Goal: Information Seeking & Learning: Learn about a topic

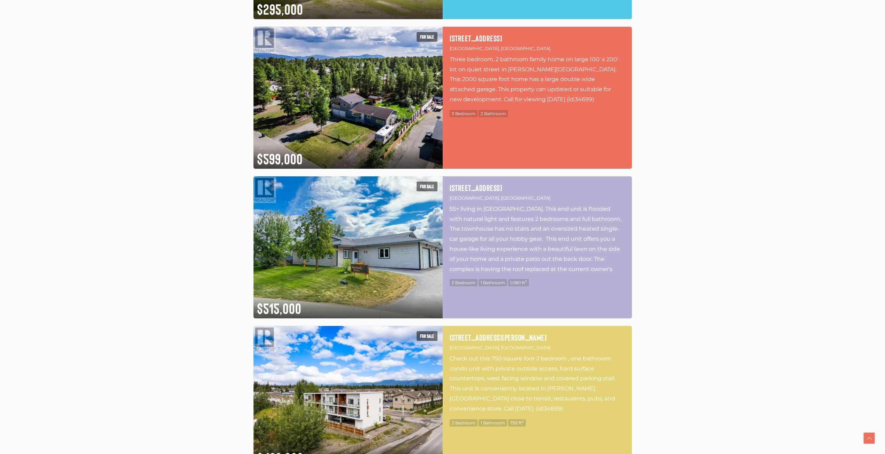
scroll to position [522, 0]
click at [322, 143] on img at bounding box center [348, 97] width 189 height 142
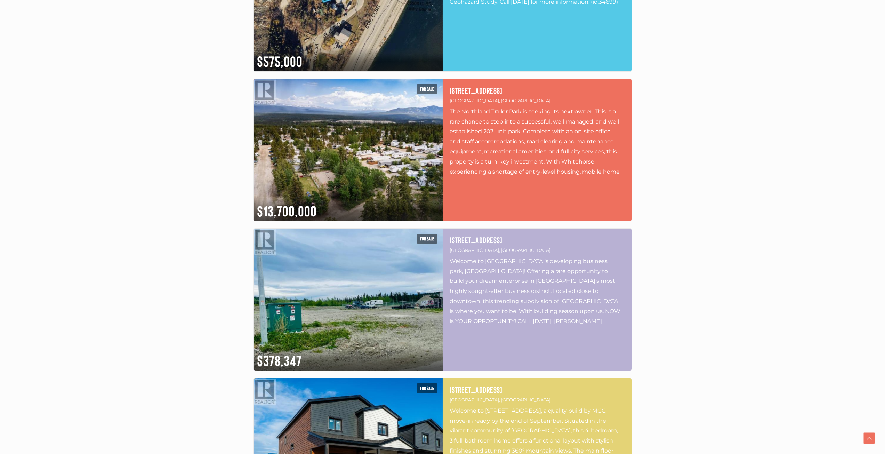
scroll to position [1670, 0]
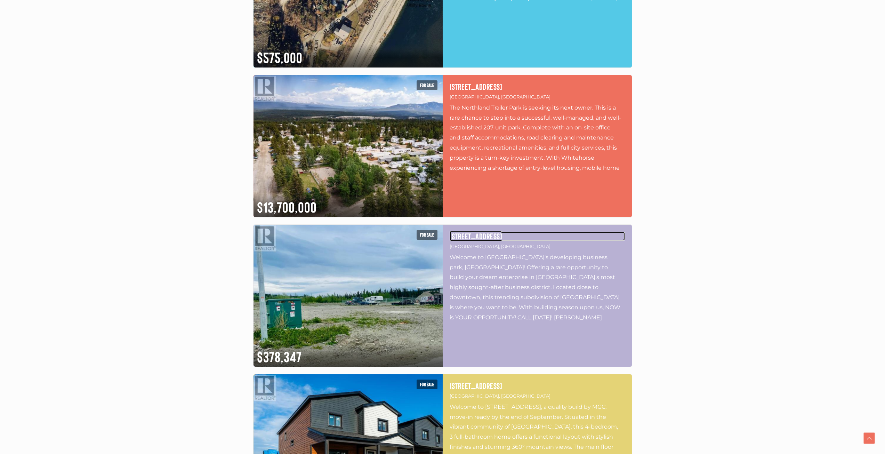
click at [454, 239] on h4 "[STREET_ADDRESS]" at bounding box center [537, 236] width 175 height 9
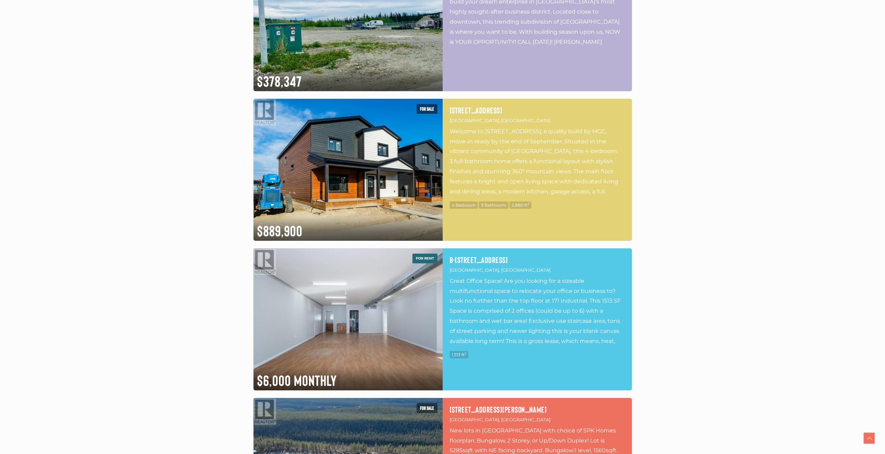
scroll to position [1948, 0]
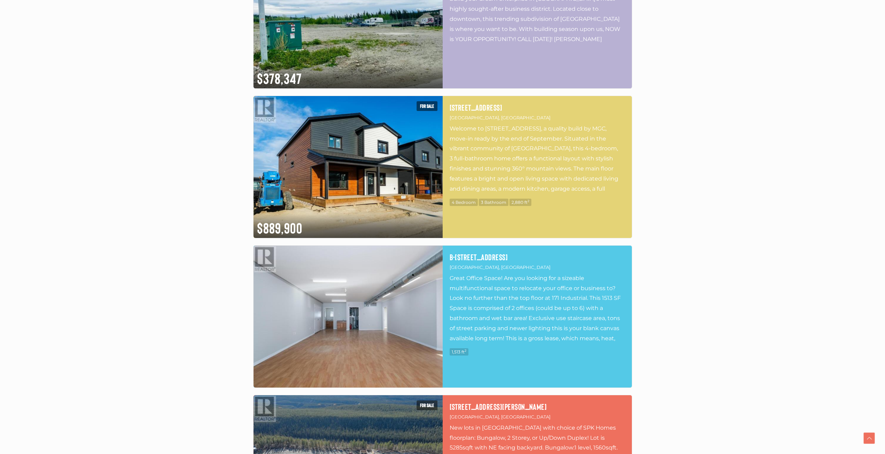
click at [408, 305] on img at bounding box center [348, 317] width 189 height 142
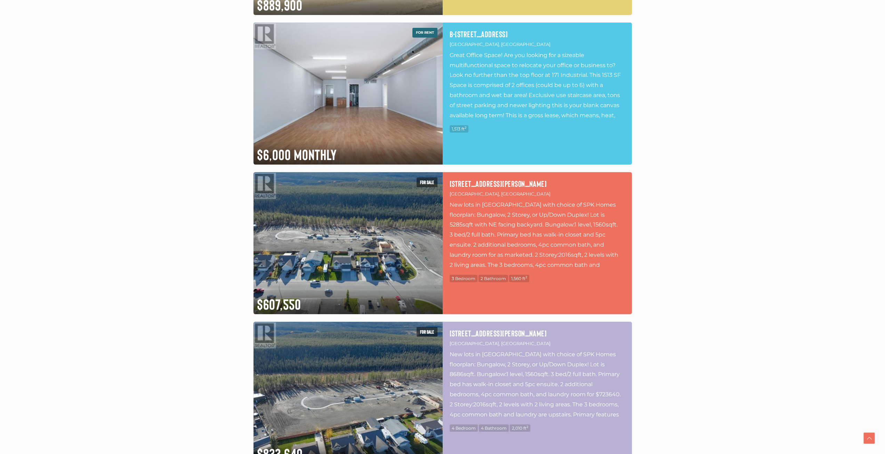
scroll to position [2192, 0]
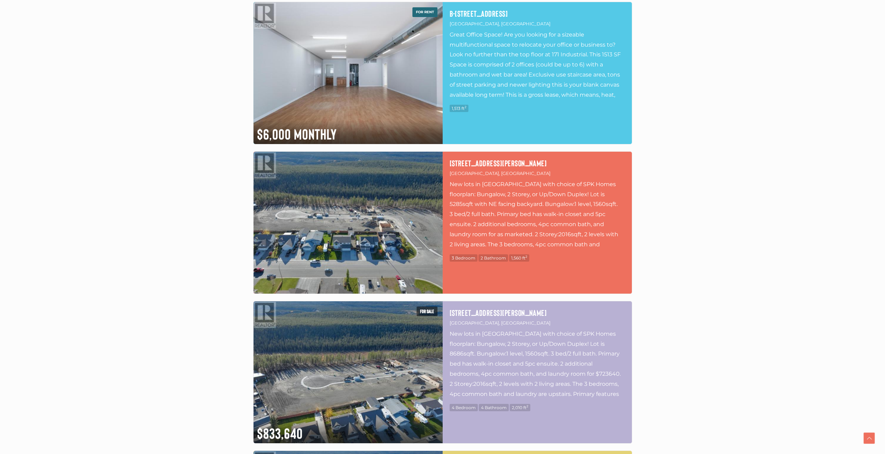
click at [401, 208] on img at bounding box center [348, 223] width 189 height 142
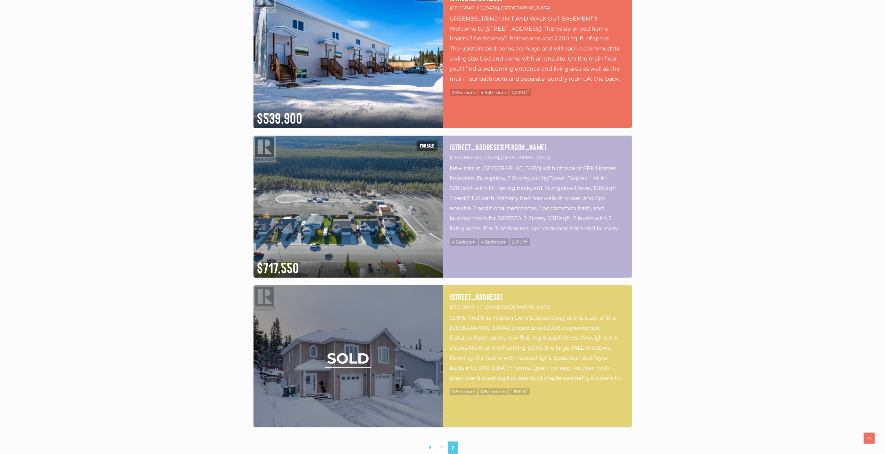
scroll to position [2957, 0]
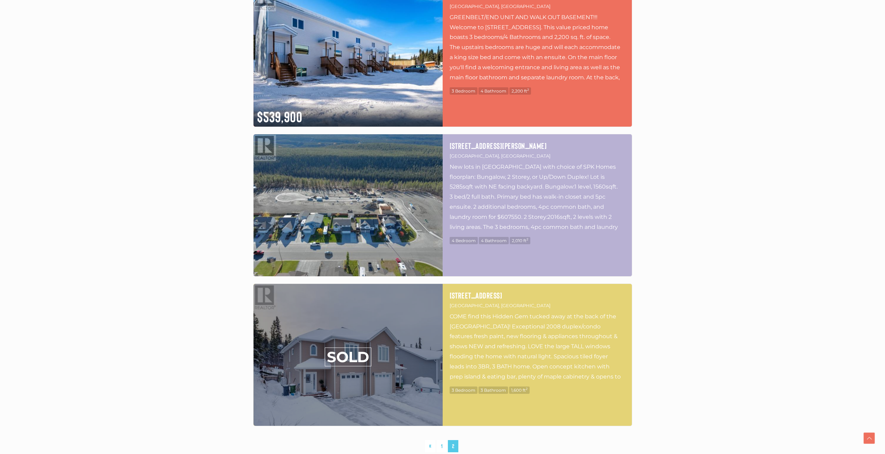
click at [421, 214] on img at bounding box center [348, 205] width 189 height 142
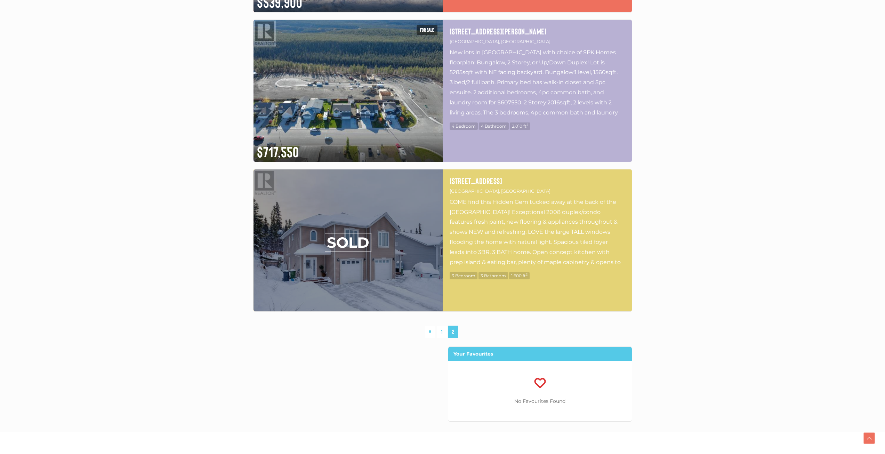
scroll to position [3026, 0]
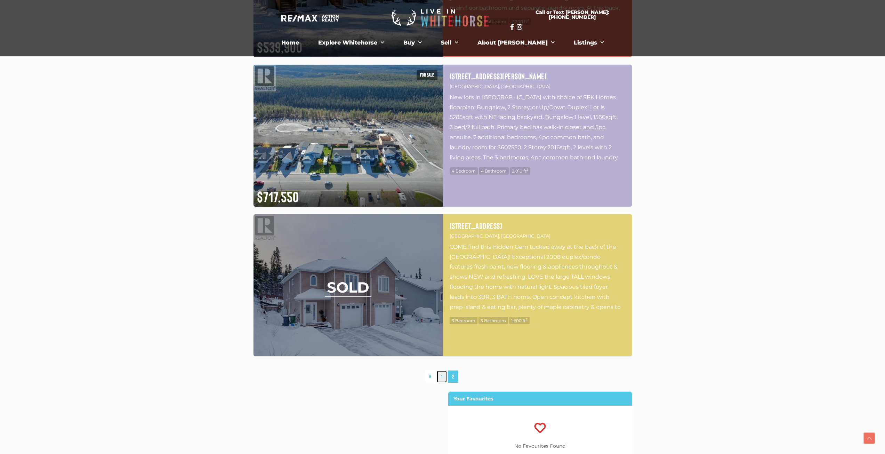
click at [441, 375] on link "1" at bounding box center [442, 376] width 10 height 12
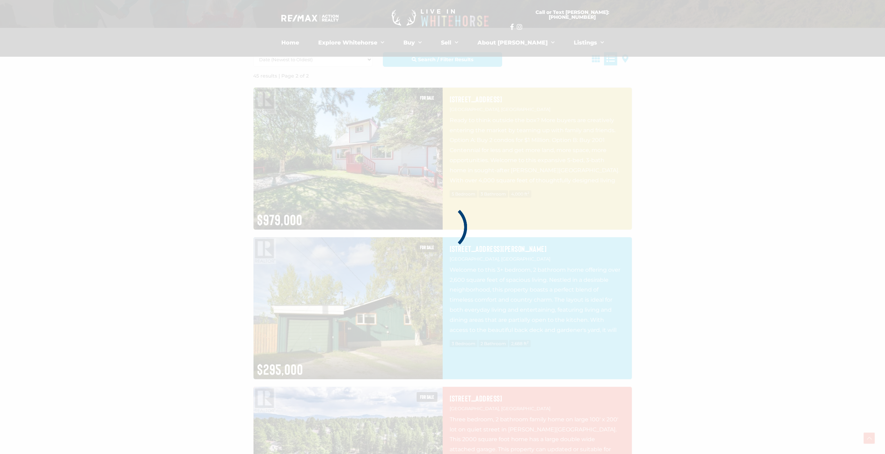
drag, startPoint x: 701, startPoint y: 146, endPoint x: 694, endPoint y: 143, distance: 7.5
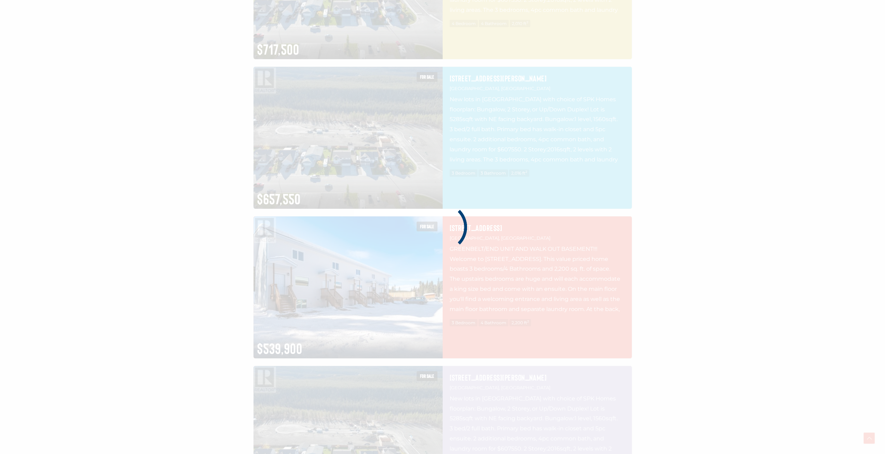
scroll to position [2919, 0]
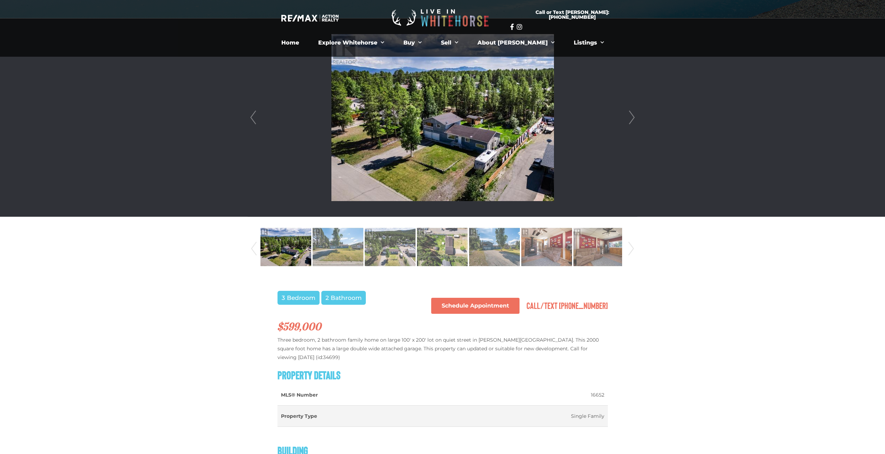
scroll to position [209, 0]
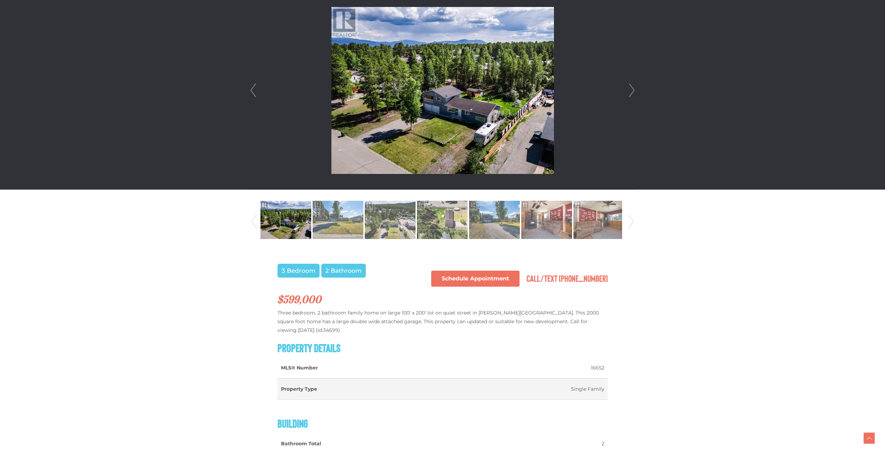
click at [632, 89] on link "Next" at bounding box center [632, 90] width 10 height 198
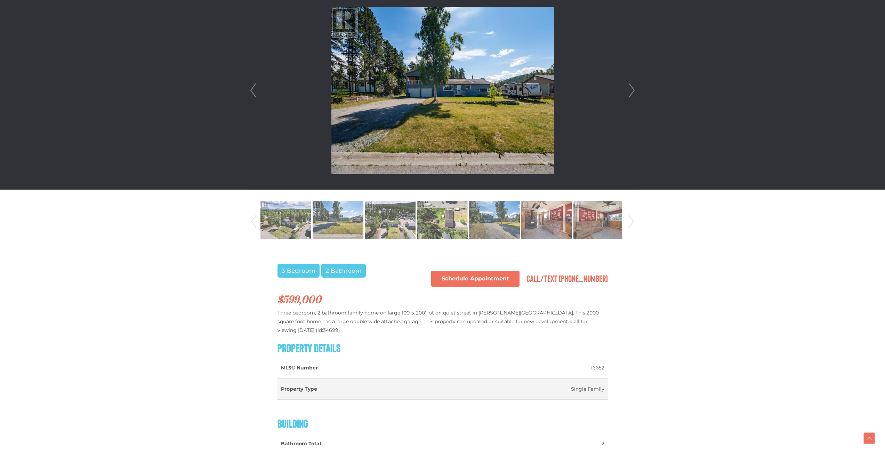
click at [631, 89] on link "Next" at bounding box center [632, 90] width 10 height 198
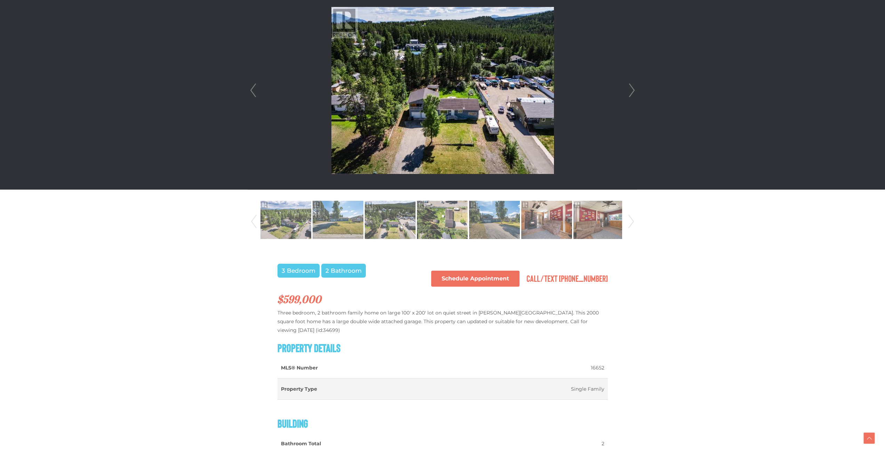
click at [631, 89] on link "Next" at bounding box center [632, 90] width 10 height 198
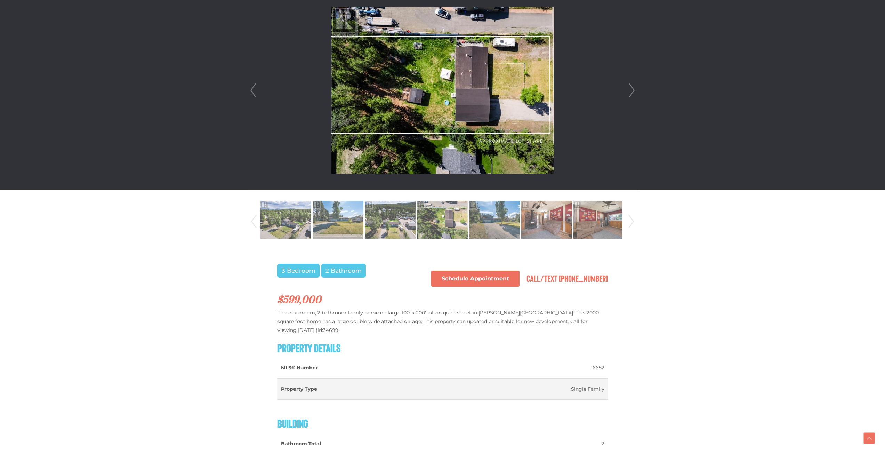
click at [631, 89] on link "Next" at bounding box center [632, 90] width 10 height 198
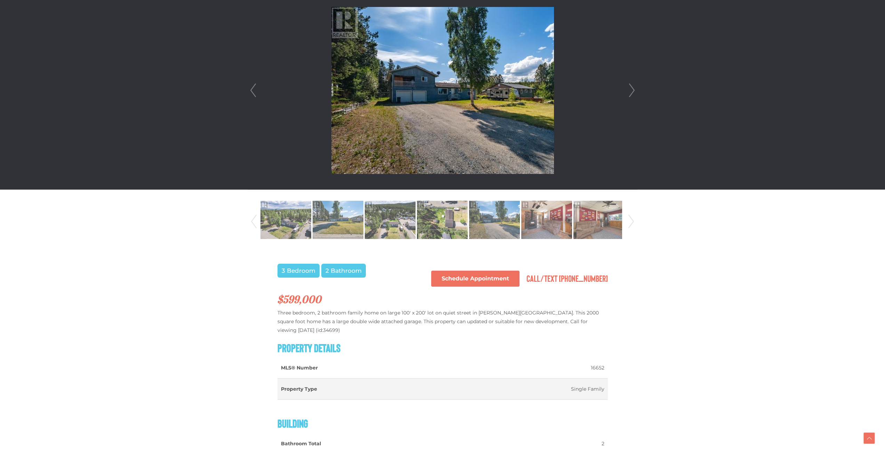
click at [631, 89] on link "Next" at bounding box center [632, 90] width 10 height 198
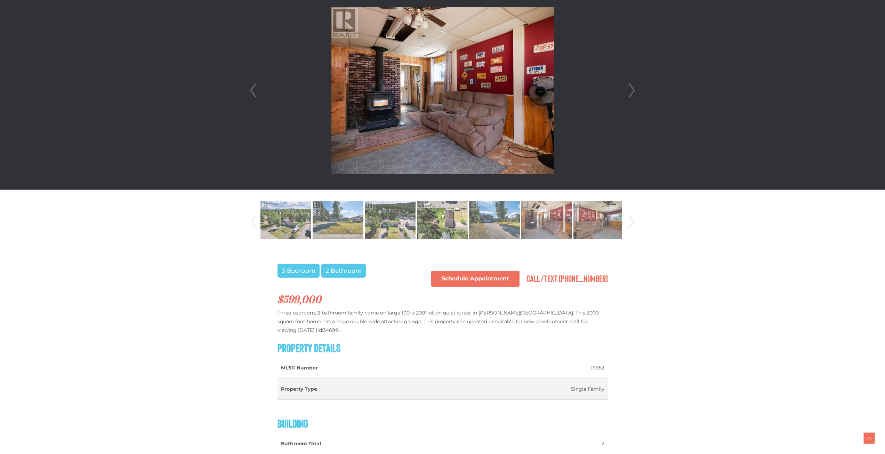
click at [631, 89] on link "Next" at bounding box center [632, 90] width 10 height 198
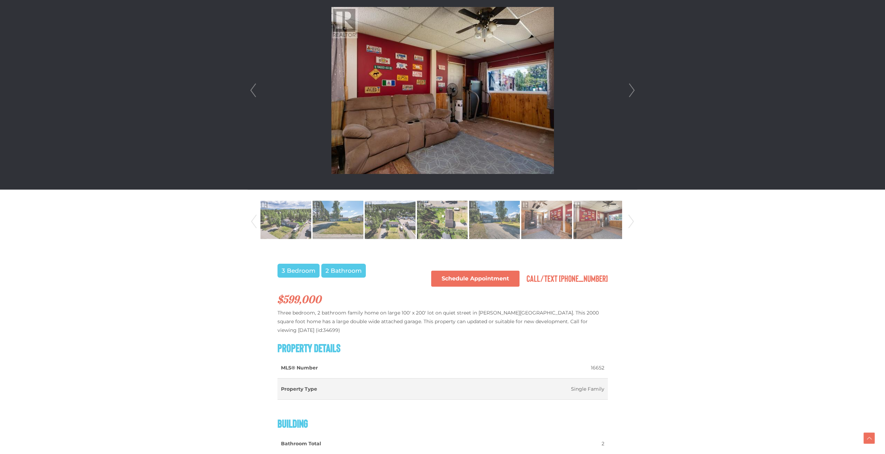
click at [631, 89] on link "Next" at bounding box center [632, 90] width 10 height 198
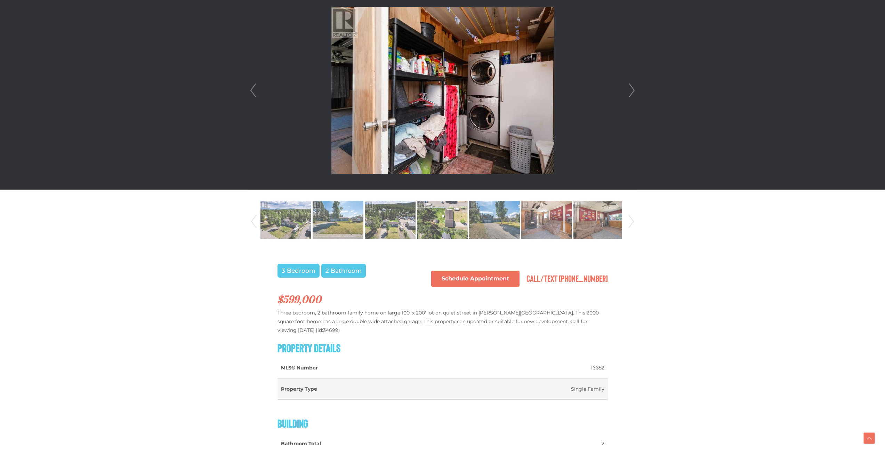
click at [631, 89] on link "Next" at bounding box center [632, 90] width 10 height 198
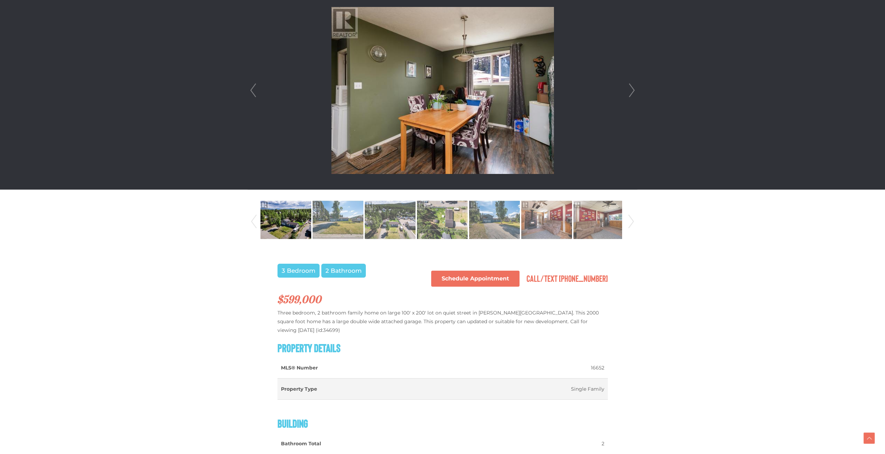
click at [631, 89] on link "Next" at bounding box center [632, 90] width 10 height 198
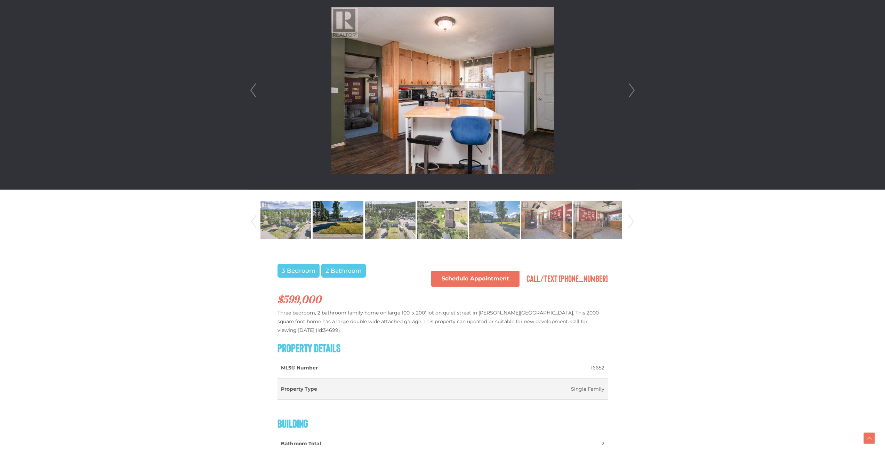
click at [631, 89] on link "Next" at bounding box center [632, 90] width 10 height 198
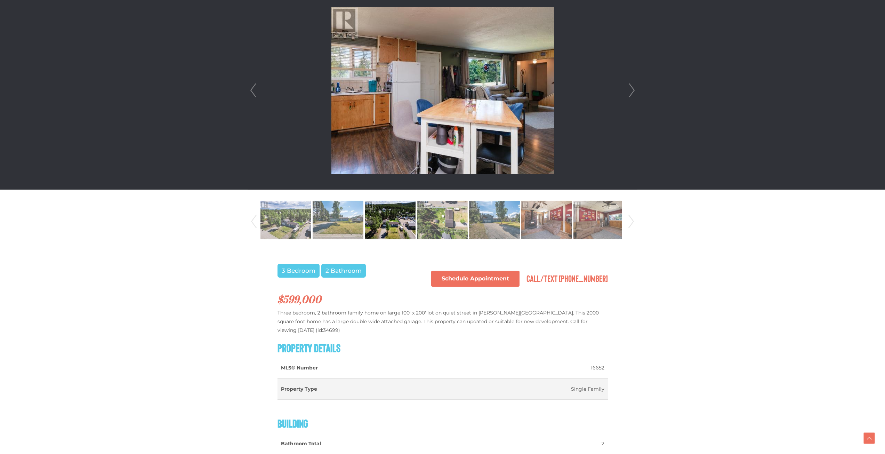
click at [632, 89] on link "Next" at bounding box center [632, 90] width 10 height 198
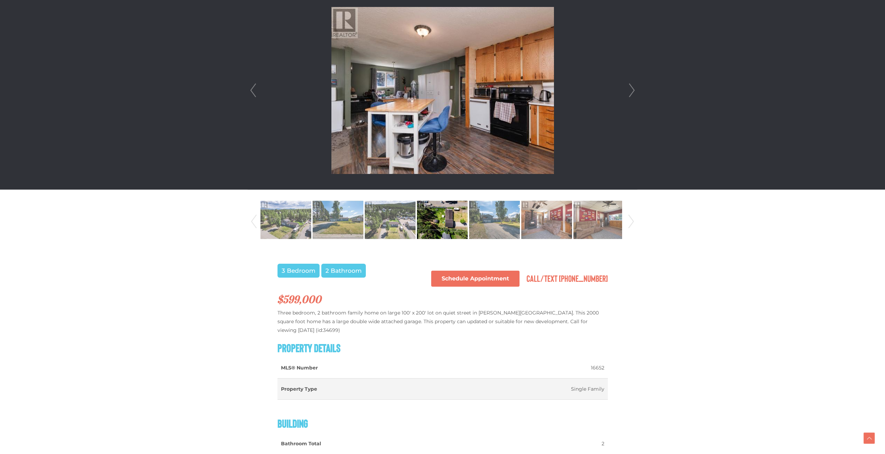
click at [632, 89] on link "Next" at bounding box center [632, 90] width 10 height 198
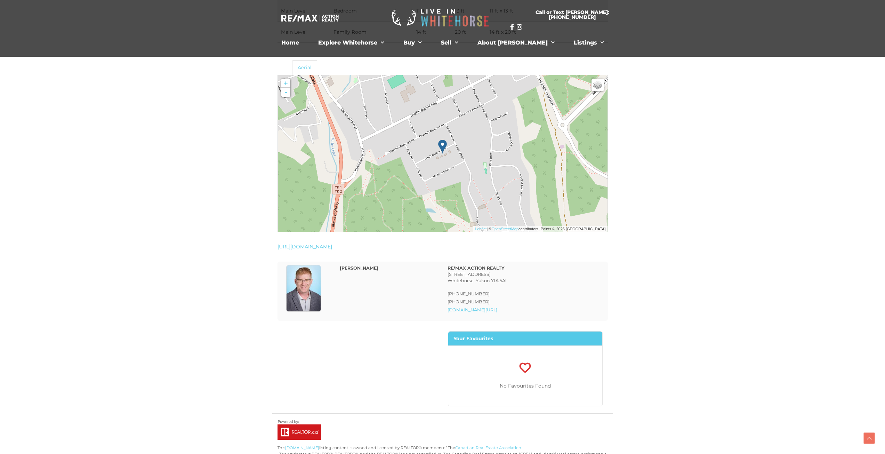
scroll to position [1078, 0]
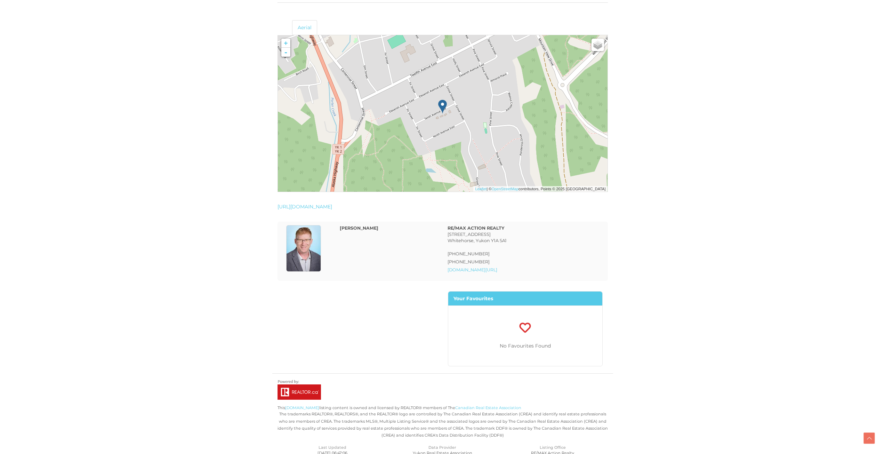
drag, startPoint x: 664, startPoint y: 202, endPoint x: 669, endPoint y: 202, distance: 4.2
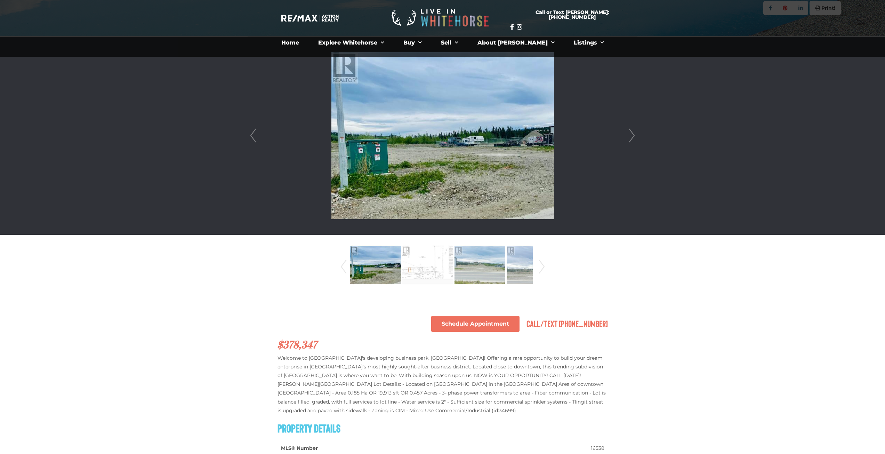
scroll to position [244, 0]
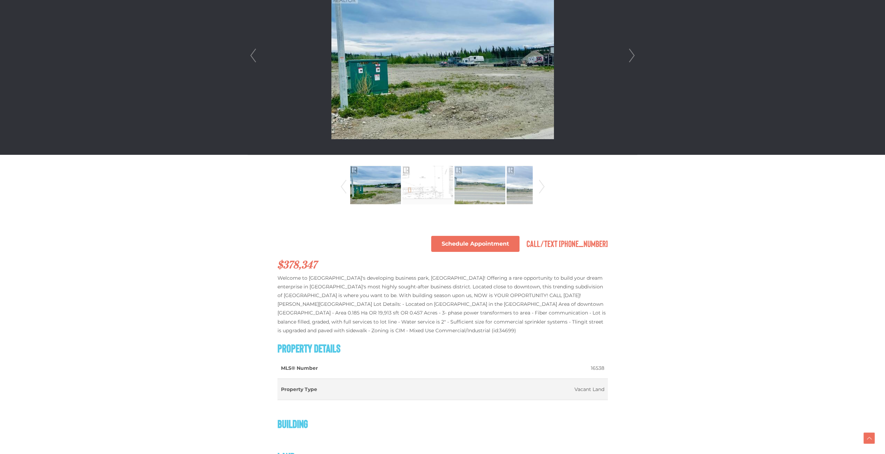
click at [542, 182] on link "Next" at bounding box center [542, 186] width 10 height 47
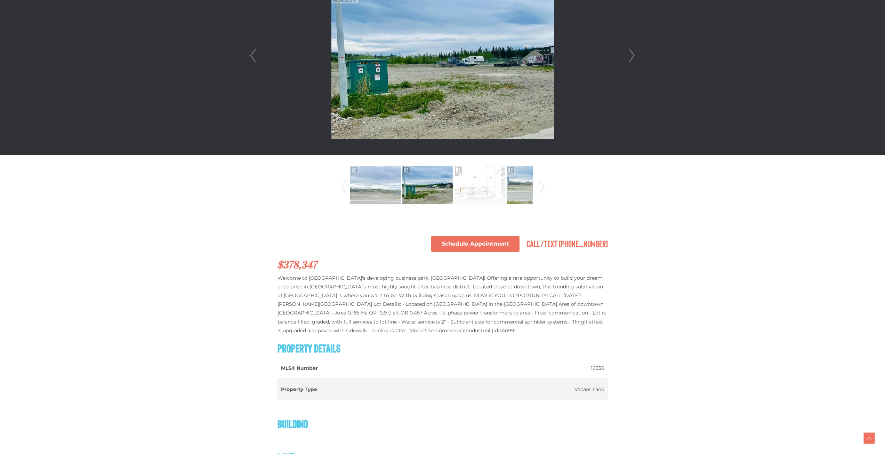
click at [541, 183] on link "Next" at bounding box center [542, 186] width 10 height 47
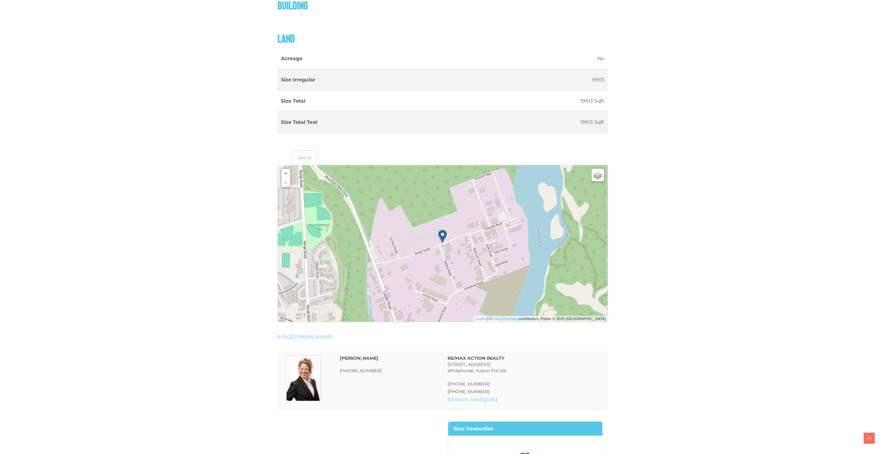
scroll to position [765, 0]
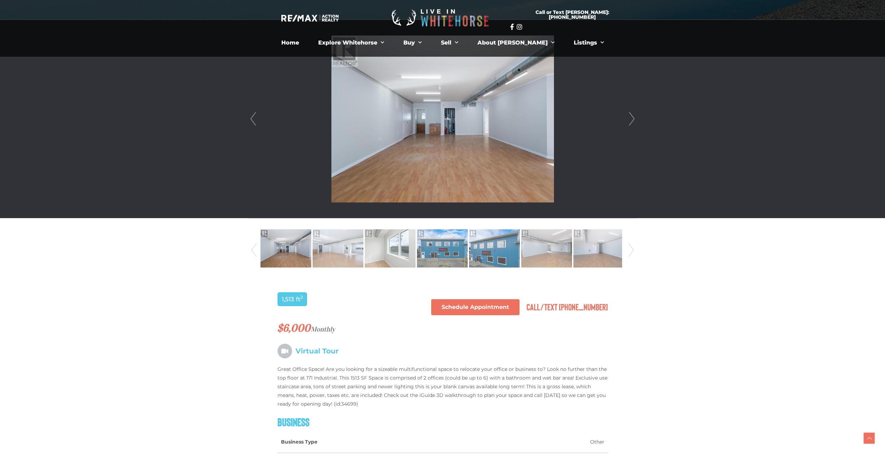
scroll to position [174, 0]
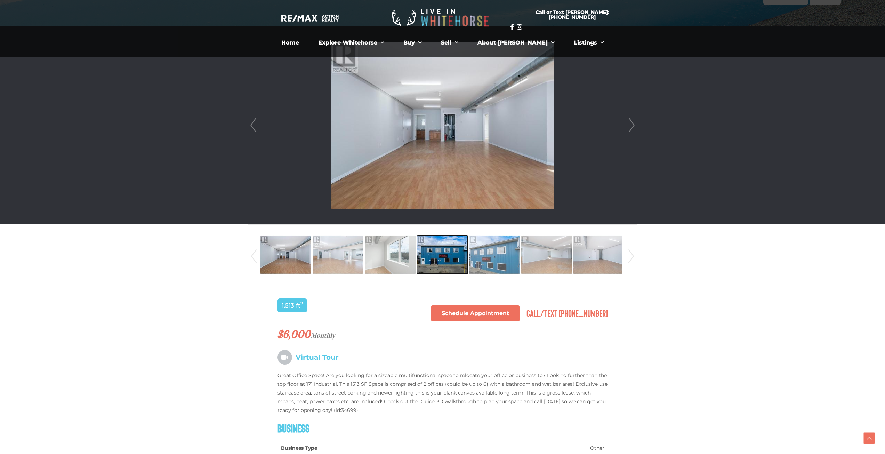
click at [449, 257] on img at bounding box center [442, 255] width 51 height 40
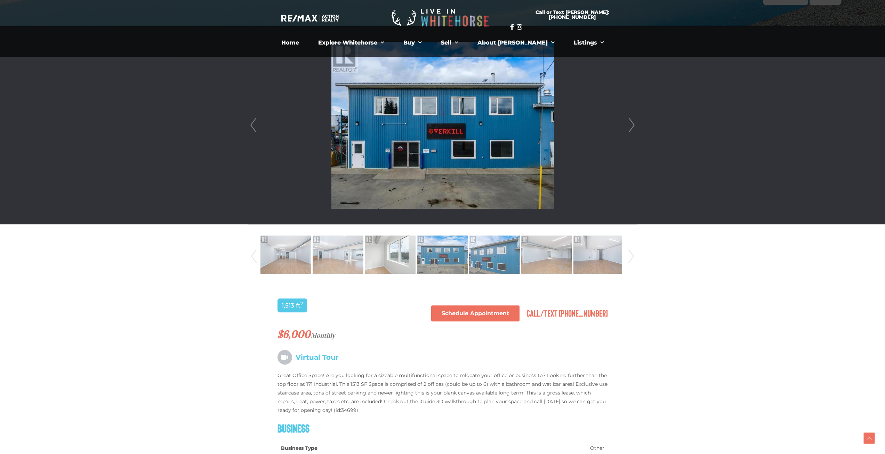
click at [629, 126] on link "Next" at bounding box center [632, 125] width 10 height 198
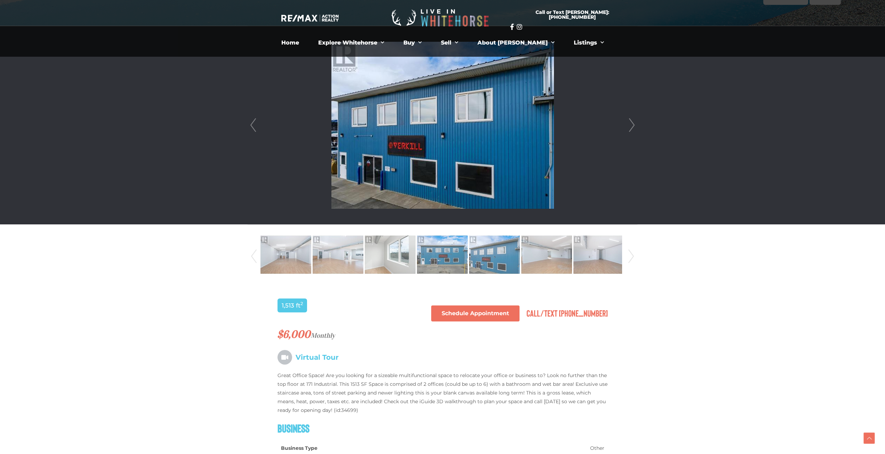
click at [633, 124] on link "Next" at bounding box center [632, 125] width 10 height 198
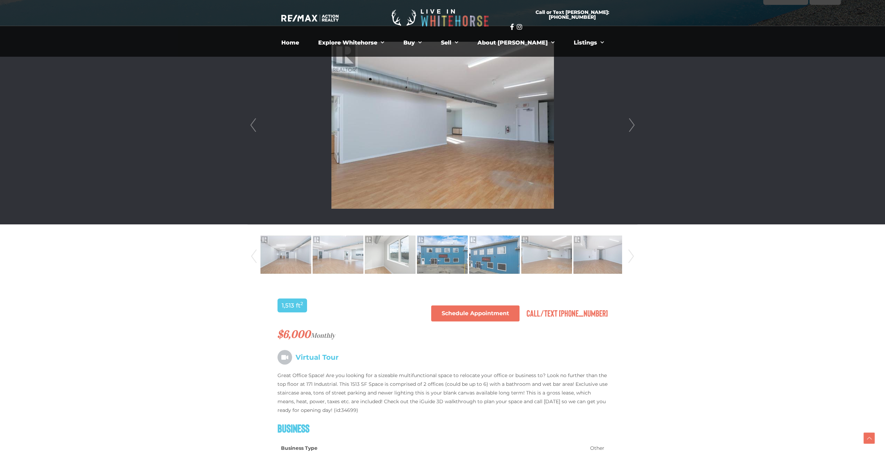
click at [634, 124] on link "Next" at bounding box center [632, 125] width 10 height 198
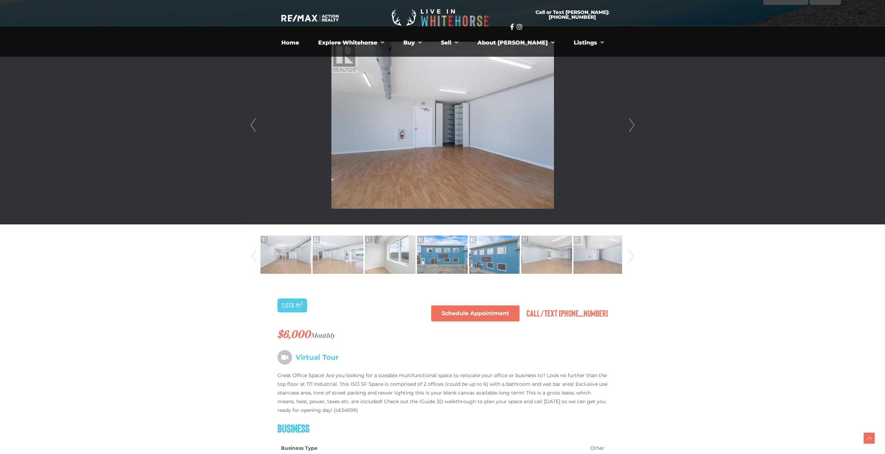
click at [634, 124] on link "Next" at bounding box center [632, 125] width 10 height 198
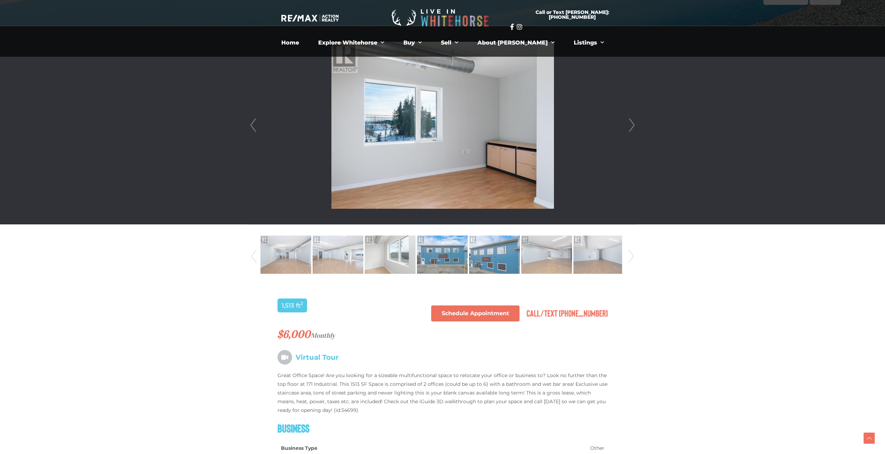
click at [634, 124] on link "Next" at bounding box center [632, 125] width 10 height 198
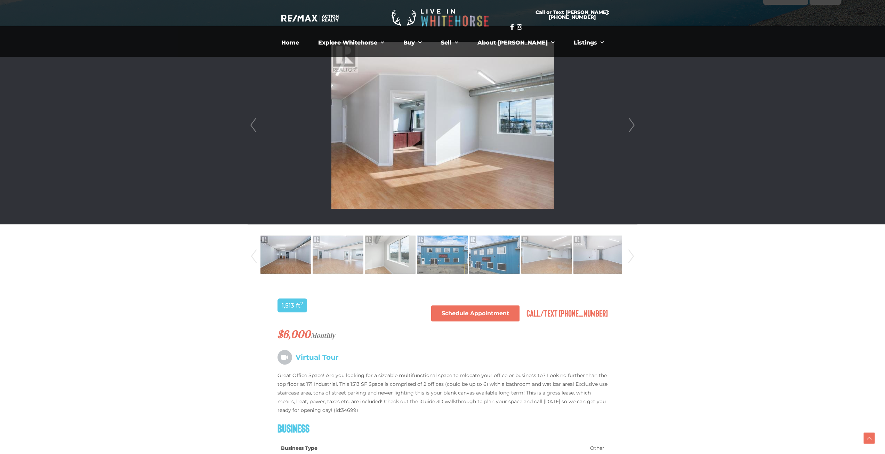
click at [634, 124] on link "Next" at bounding box center [632, 125] width 10 height 198
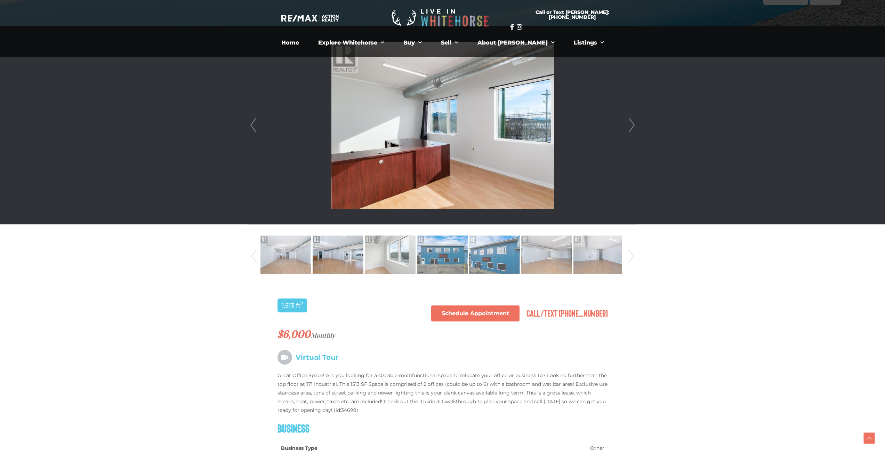
click at [637, 124] on link "Next" at bounding box center [632, 125] width 10 height 198
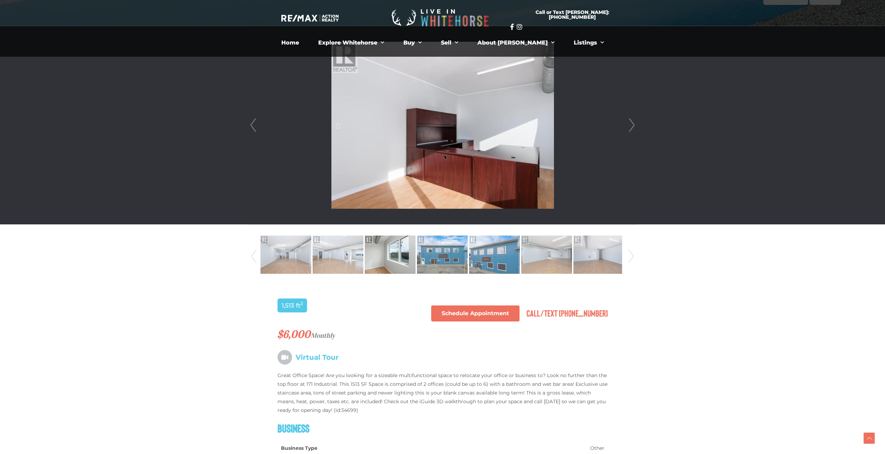
click at [635, 124] on link "Next" at bounding box center [632, 125] width 10 height 198
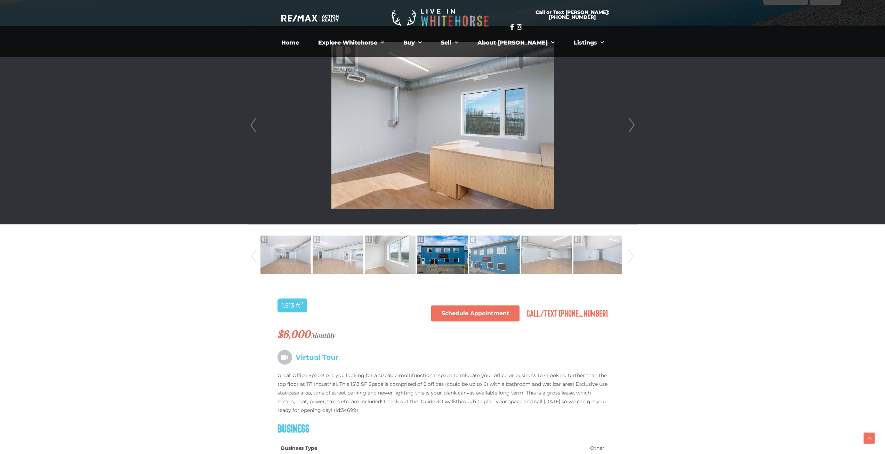
click at [635, 124] on link "Next" at bounding box center [632, 125] width 10 height 198
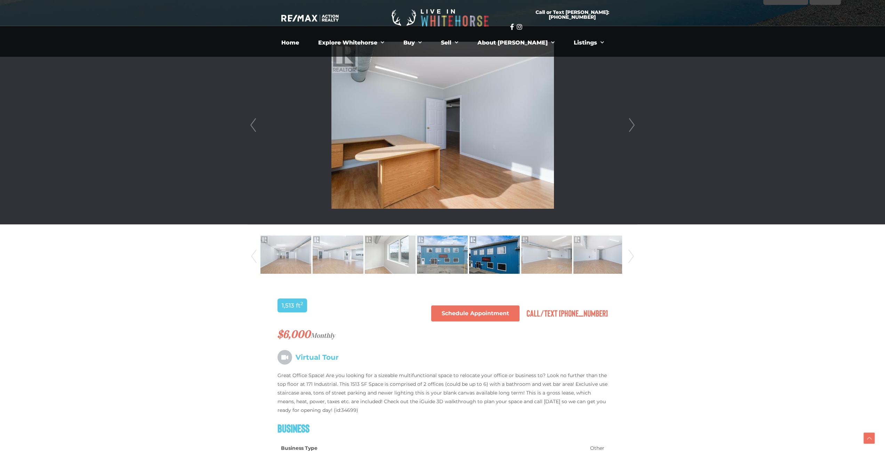
click at [635, 124] on link "Next" at bounding box center [632, 125] width 10 height 198
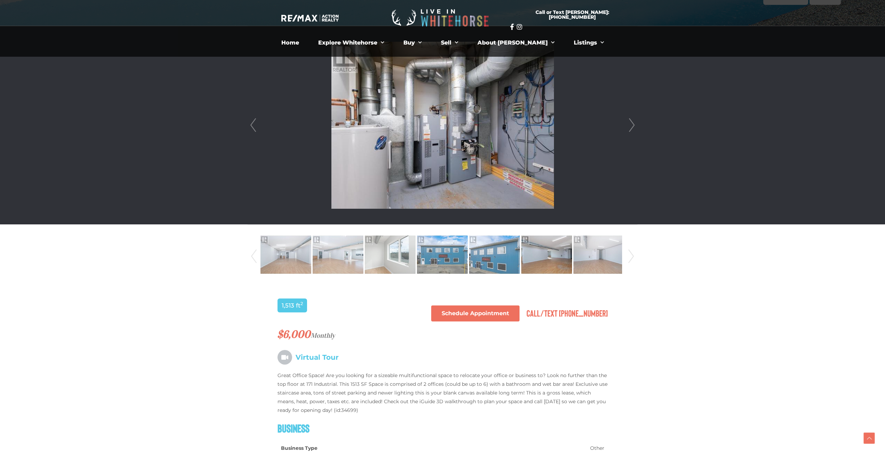
click at [635, 124] on link "Next" at bounding box center [632, 125] width 10 height 198
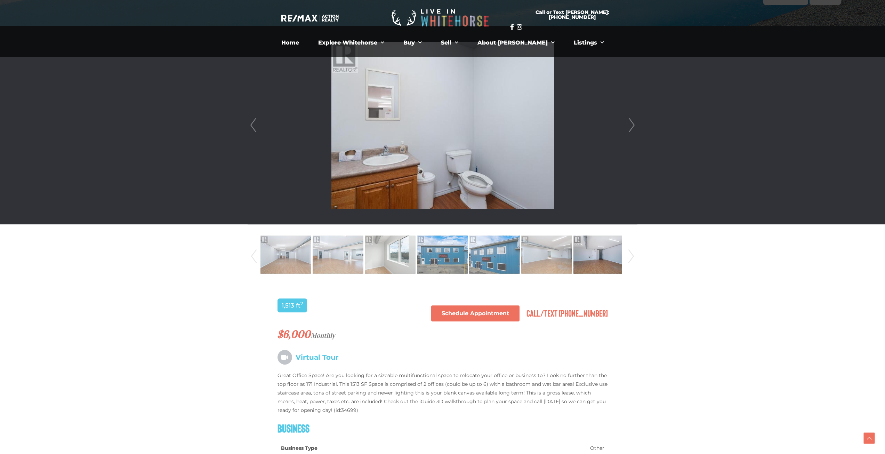
click at [635, 124] on link "Next" at bounding box center [632, 125] width 10 height 198
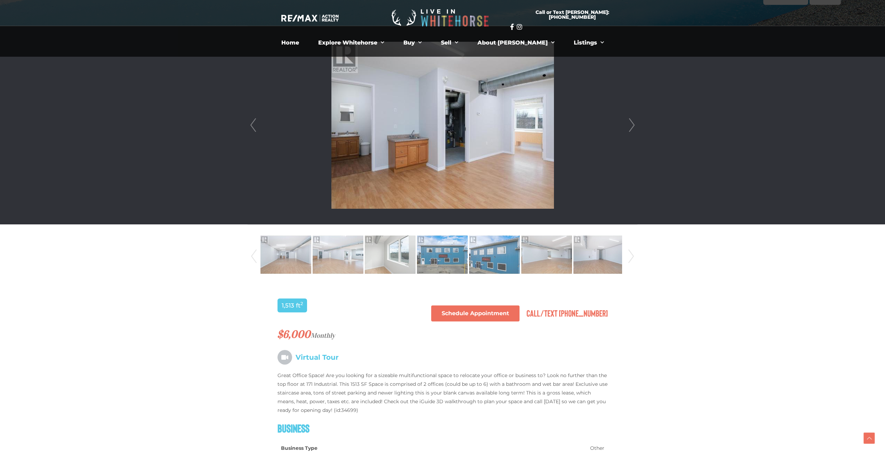
click at [635, 125] on link "Next" at bounding box center [632, 125] width 10 height 198
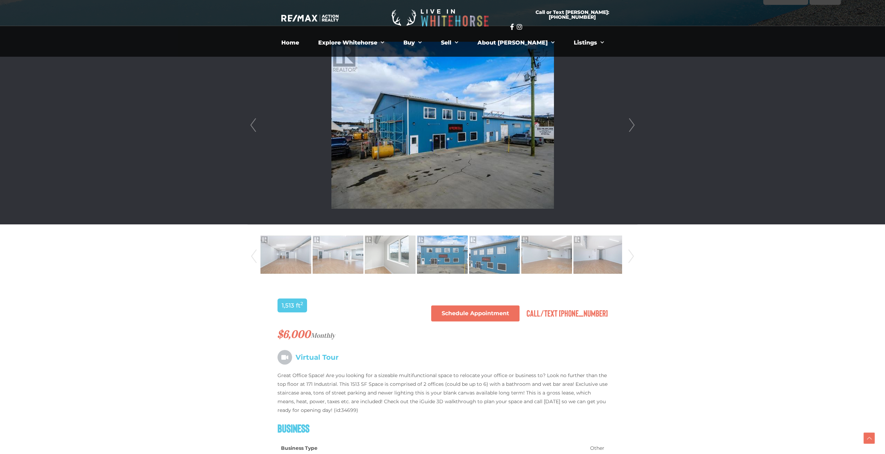
drag, startPoint x: 701, startPoint y: 81, endPoint x: 737, endPoint y: 83, distance: 35.9
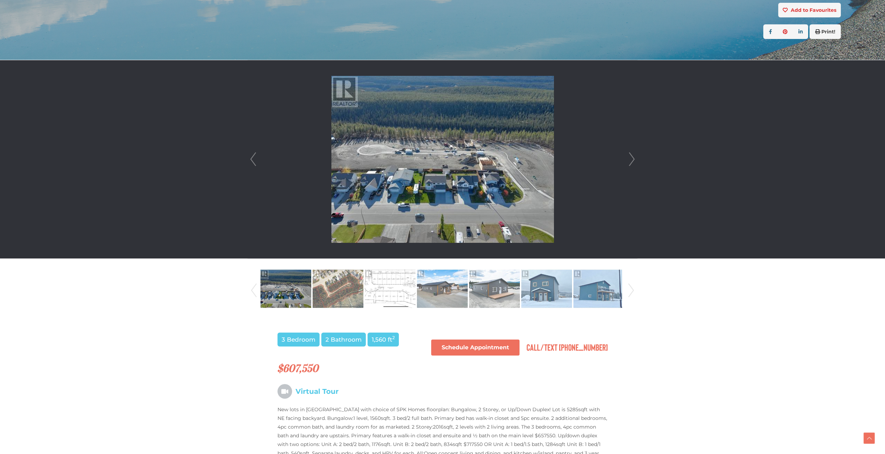
scroll to position [139, 0]
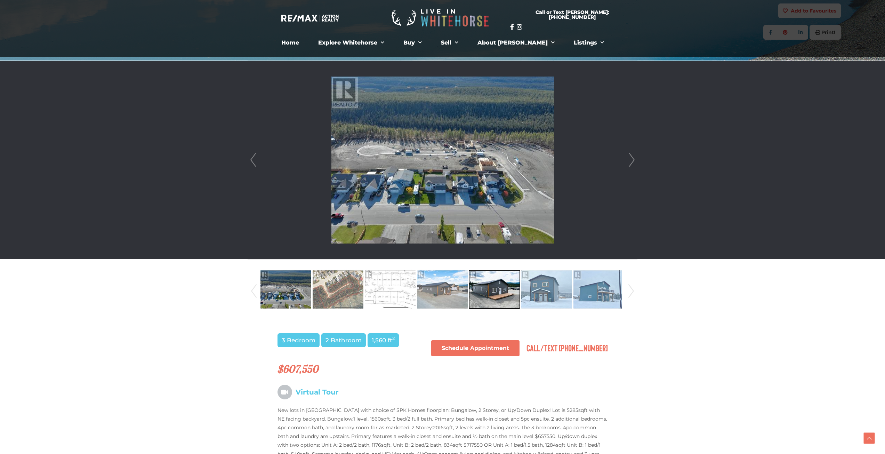
click at [509, 298] on img at bounding box center [494, 290] width 51 height 40
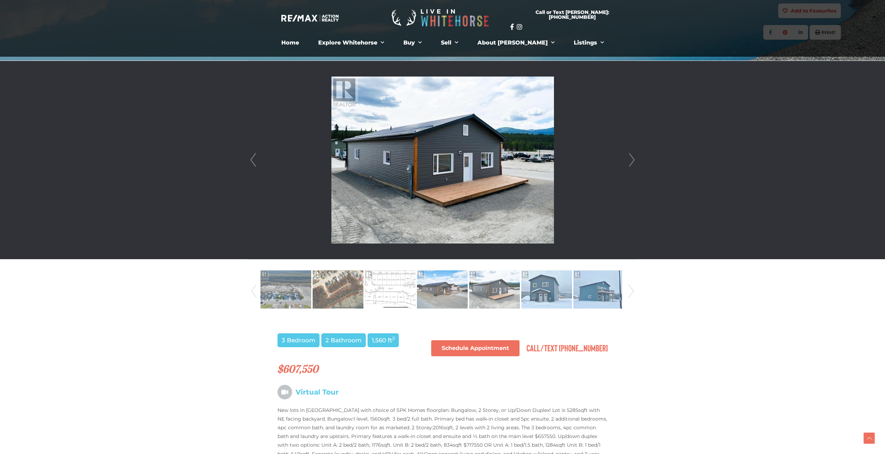
click at [633, 160] on link "Next" at bounding box center [632, 160] width 10 height 198
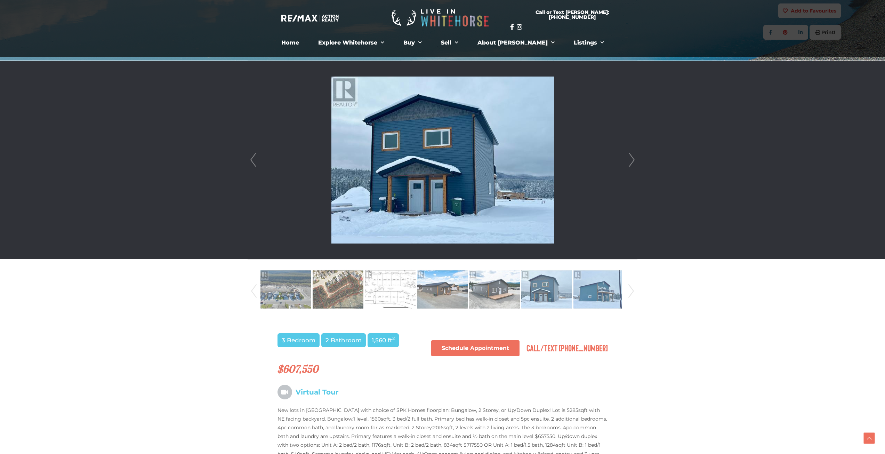
click at [633, 160] on link "Next" at bounding box center [632, 160] width 10 height 198
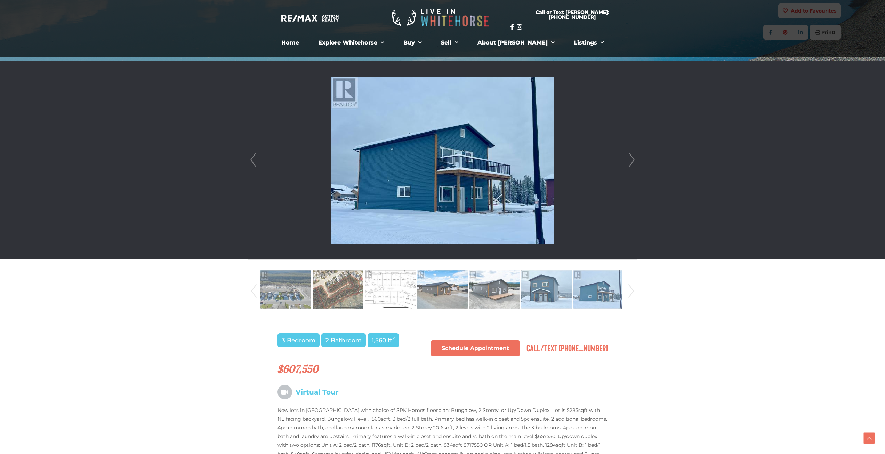
click at [633, 160] on link "Next" at bounding box center [632, 160] width 10 height 198
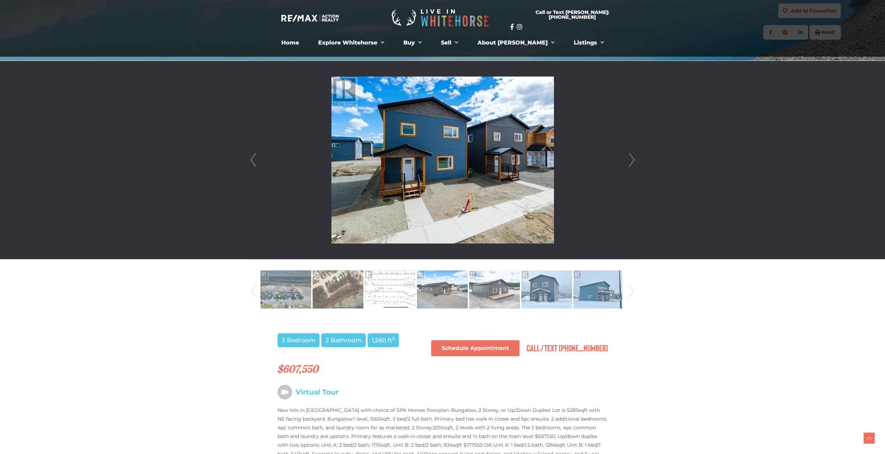
click at [633, 160] on link "Next" at bounding box center [632, 160] width 10 height 198
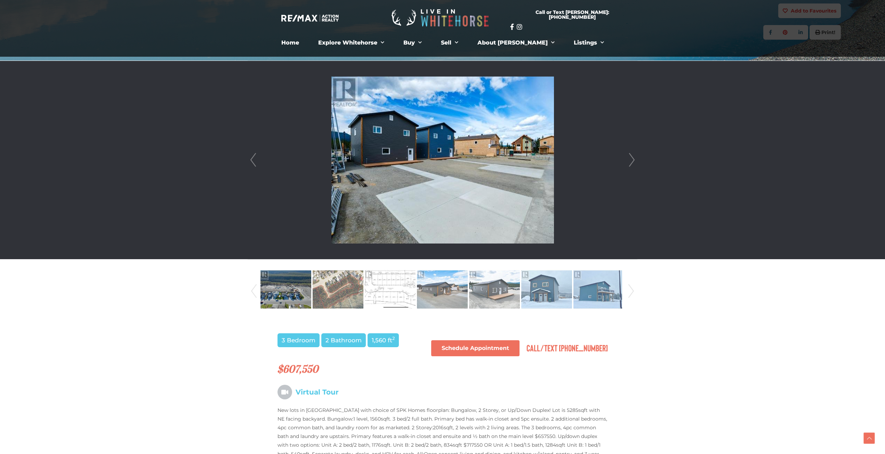
click at [633, 160] on link "Next" at bounding box center [632, 160] width 10 height 198
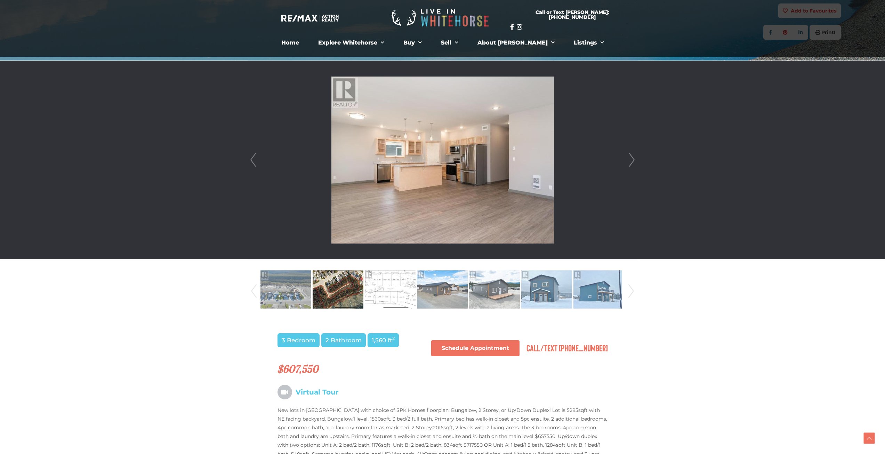
click at [633, 160] on link "Next" at bounding box center [632, 160] width 10 height 198
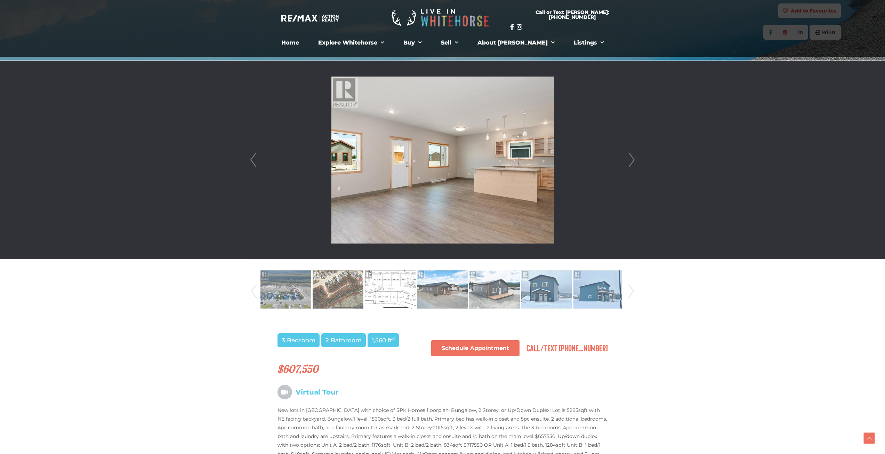
click at [633, 160] on link "Next" at bounding box center [632, 160] width 10 height 198
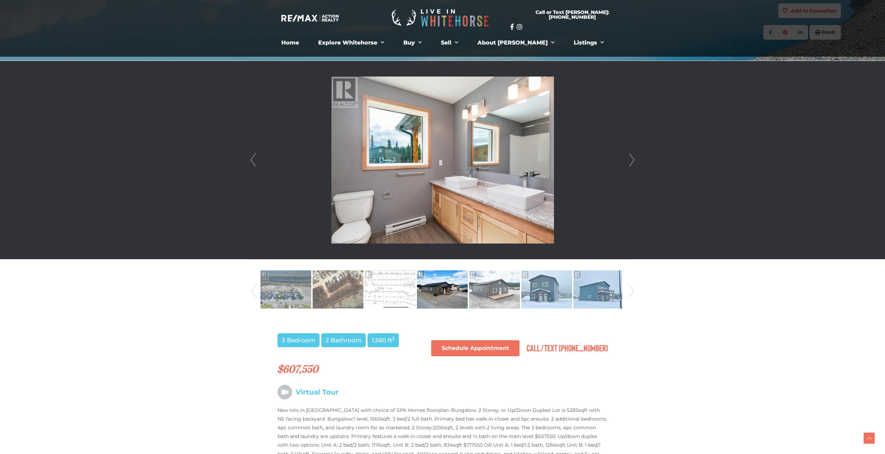
click at [633, 160] on link "Next" at bounding box center [632, 160] width 10 height 198
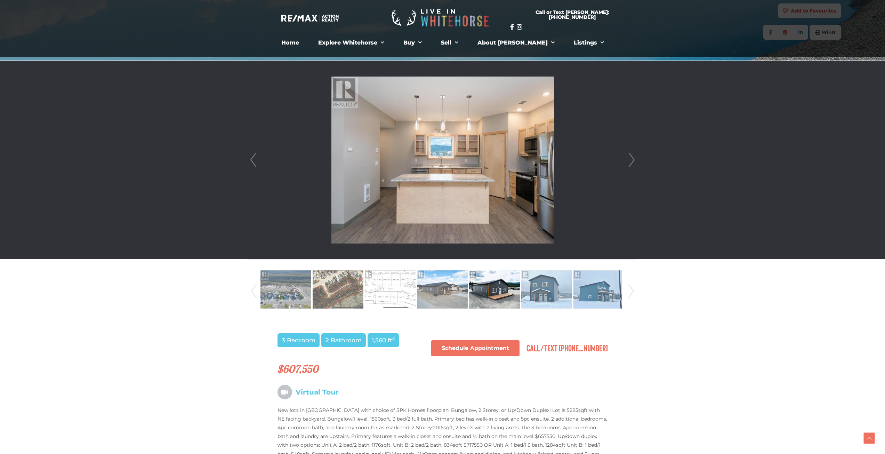
click at [633, 160] on link "Next" at bounding box center [632, 160] width 10 height 198
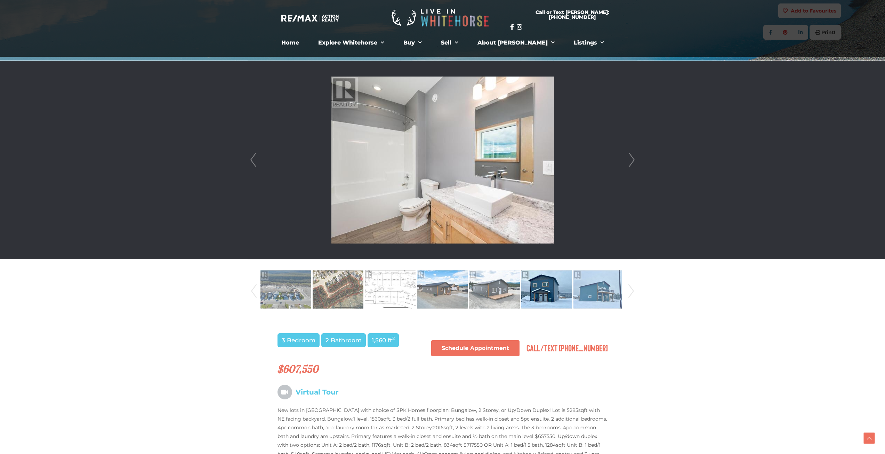
click at [633, 160] on link "Next" at bounding box center [632, 160] width 10 height 198
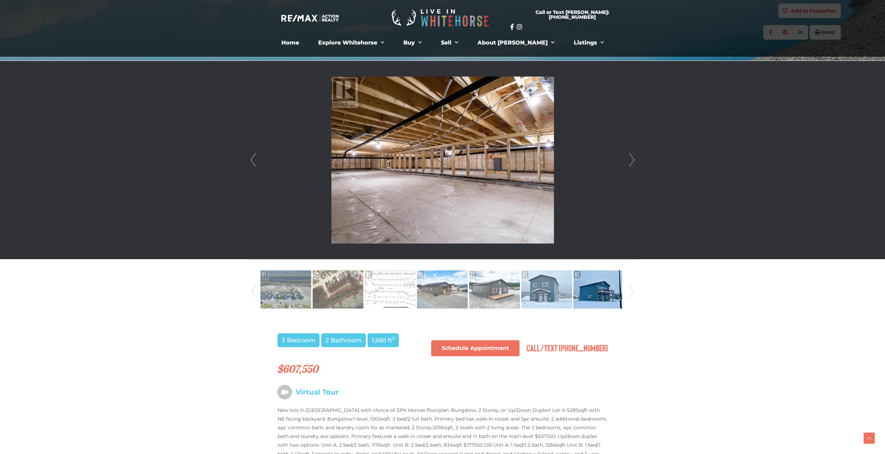
click at [637, 180] on div at bounding box center [442, 160] width 389 height 198
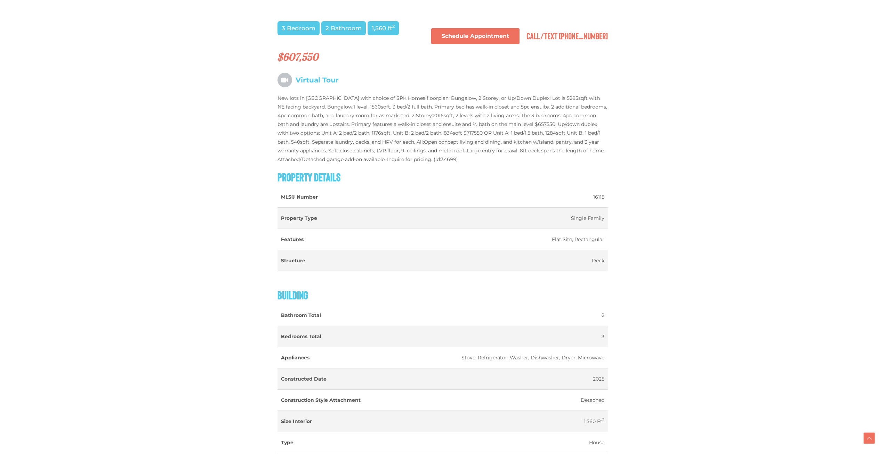
scroll to position [452, 0]
drag, startPoint x: 438, startPoint y: 149, endPoint x: 441, endPoint y: 151, distance: 4.4
